Goal: Find specific page/section: Find specific page/section

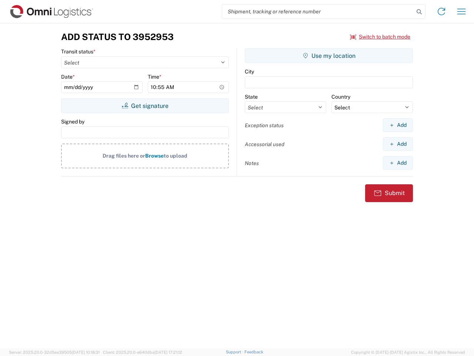
click at [318, 11] on input "search" at bounding box center [318, 11] width 192 height 14
click at [419, 12] on icon at bounding box center [419, 12] width 10 height 10
click at [442, 11] on icon at bounding box center [442, 12] width 12 height 12
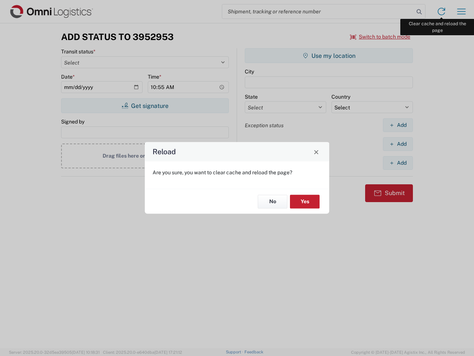
click at [462, 11] on div "Reload Are you sure, you want to clear cache and reload the page? No Yes" at bounding box center [237, 178] width 474 height 356
click at [381, 37] on div "Reload Are you sure, you want to clear cache and reload the page? No Yes" at bounding box center [237, 178] width 474 height 356
click at [145, 106] on div "Reload Are you sure, you want to clear cache and reload the page? No Yes" at bounding box center [237, 178] width 474 height 356
click at [329, 56] on div "Reload Are you sure, you want to clear cache and reload the page? No Yes" at bounding box center [237, 178] width 474 height 356
click at [398, 125] on div "Reload Are you sure, you want to clear cache and reload the page? No Yes" at bounding box center [237, 178] width 474 height 356
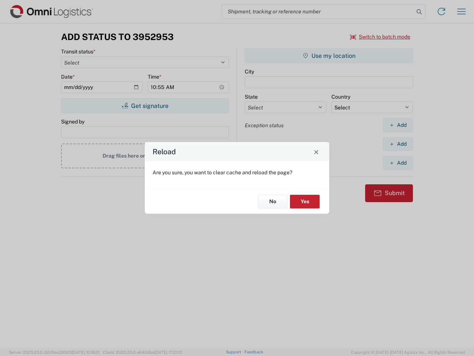
click at [398, 144] on div "Reload Are you sure, you want to clear cache and reload the page? No Yes" at bounding box center [237, 178] width 474 height 356
click at [398, 163] on div "Reload Are you sure, you want to clear cache and reload the page? No Yes" at bounding box center [237, 178] width 474 height 356
